Goal: Task Accomplishment & Management: Manage account settings

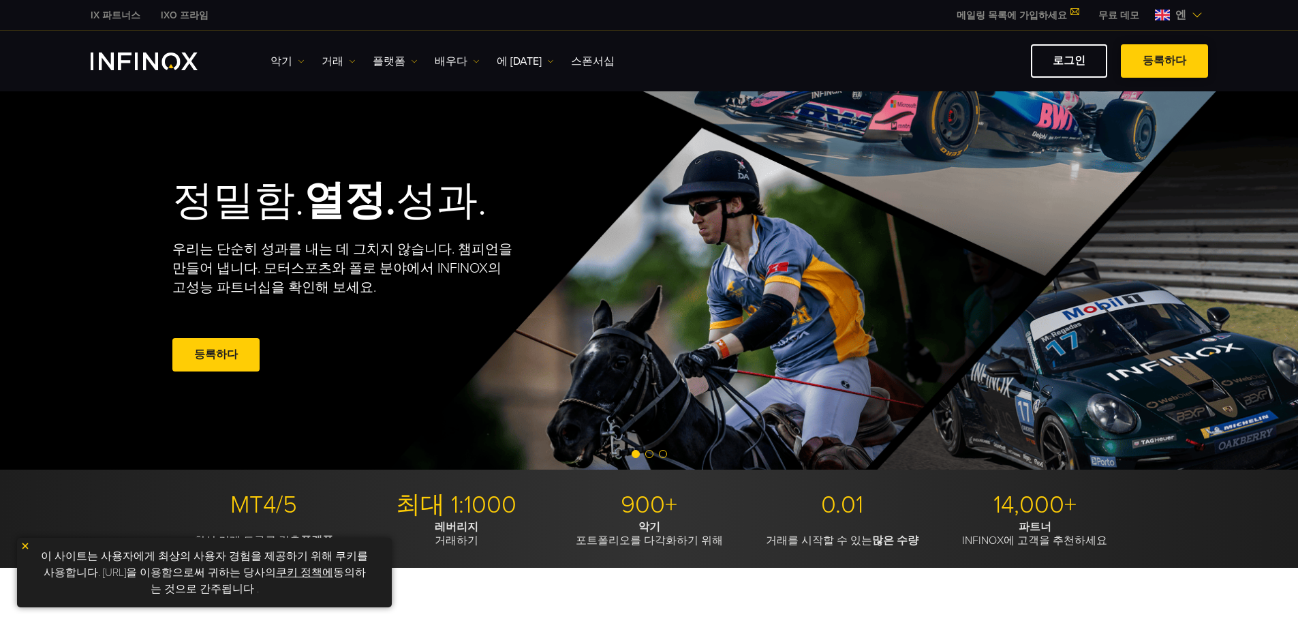
click at [1164, 61] on span at bounding box center [1164, 61] width 0 height 0
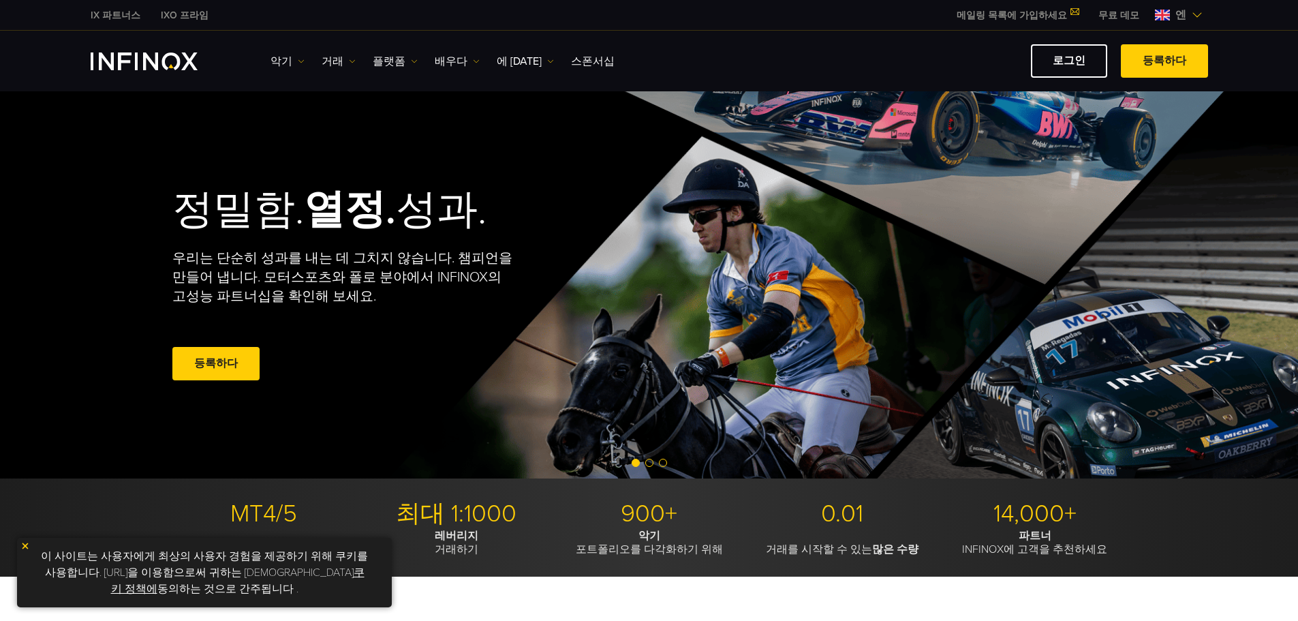
click at [246, 368] on link "등록하다" at bounding box center [215, 363] width 87 height 33
click at [1054, 64] on link "로그인" at bounding box center [1069, 60] width 76 height 33
